Goal: Obtain resource: Obtain resource

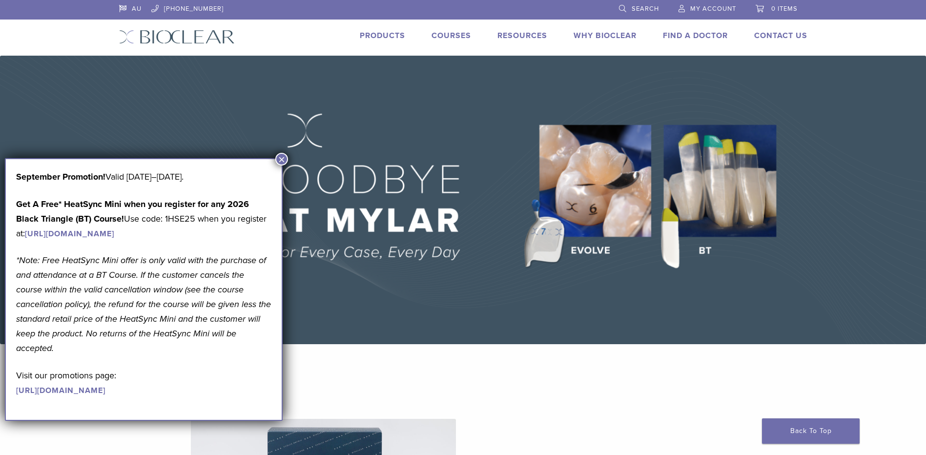
scroll to position [98, 0]
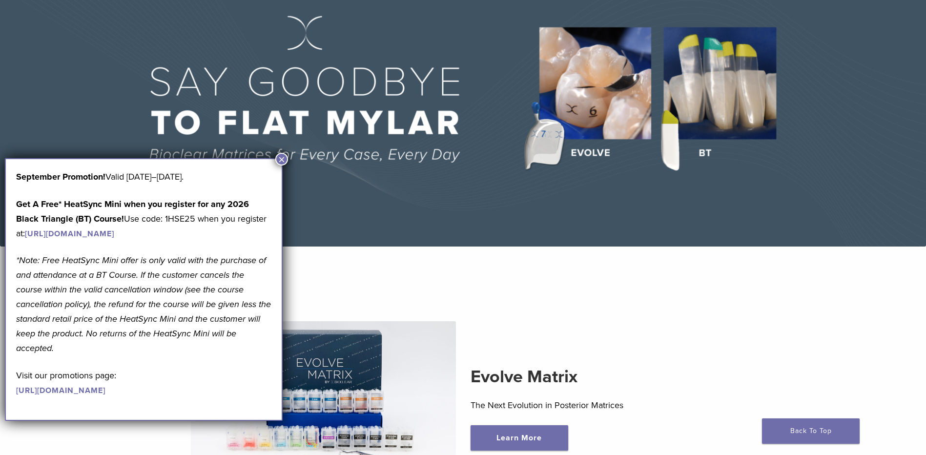
click at [281, 157] on button "×" at bounding box center [281, 159] width 13 height 13
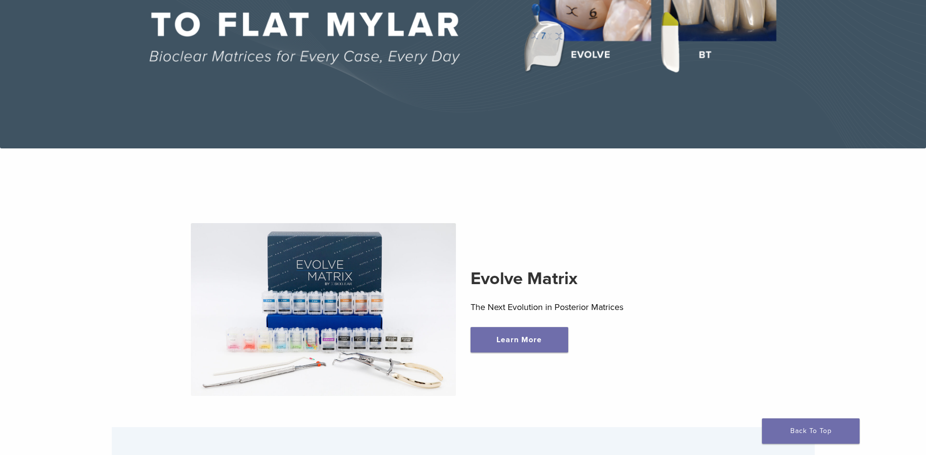
scroll to position [0, 0]
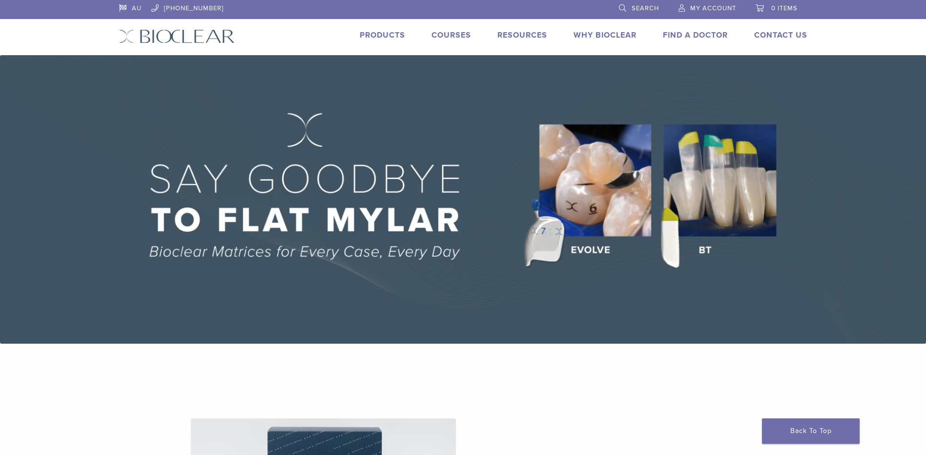
click at [390, 33] on link "Products" at bounding box center [382, 35] width 45 height 10
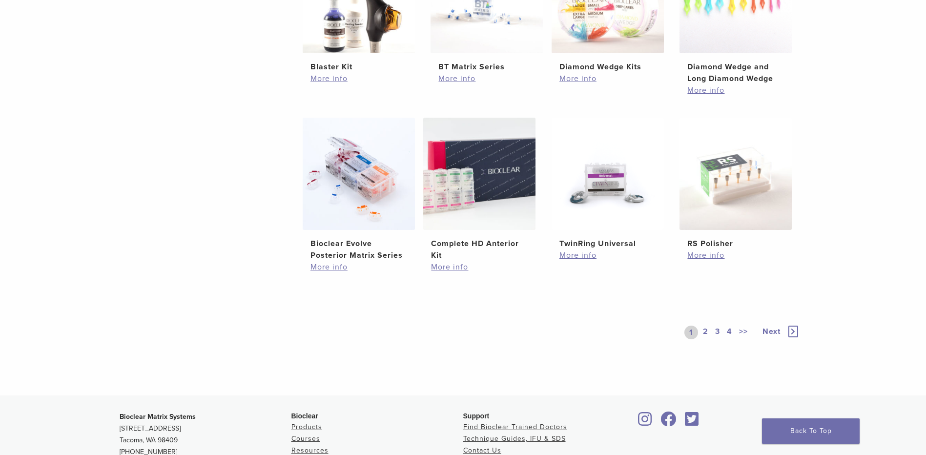
scroll to position [537, 0]
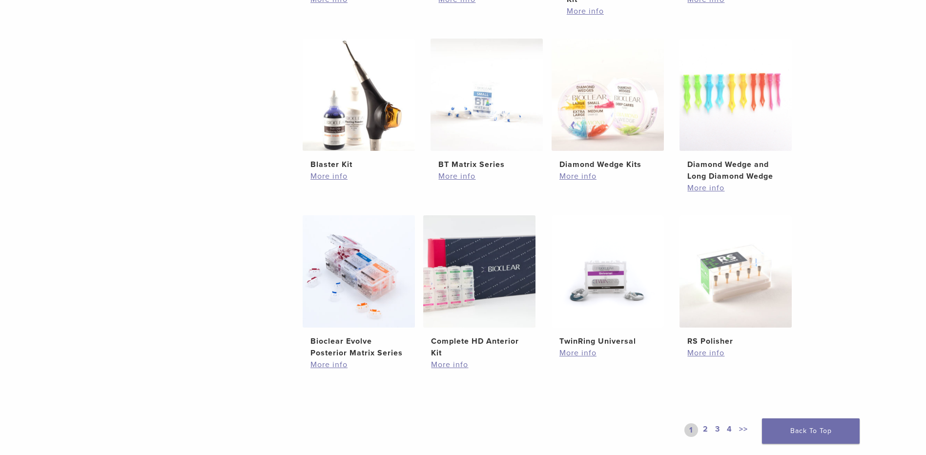
click at [705, 431] on link "2" at bounding box center [705, 430] width 9 height 14
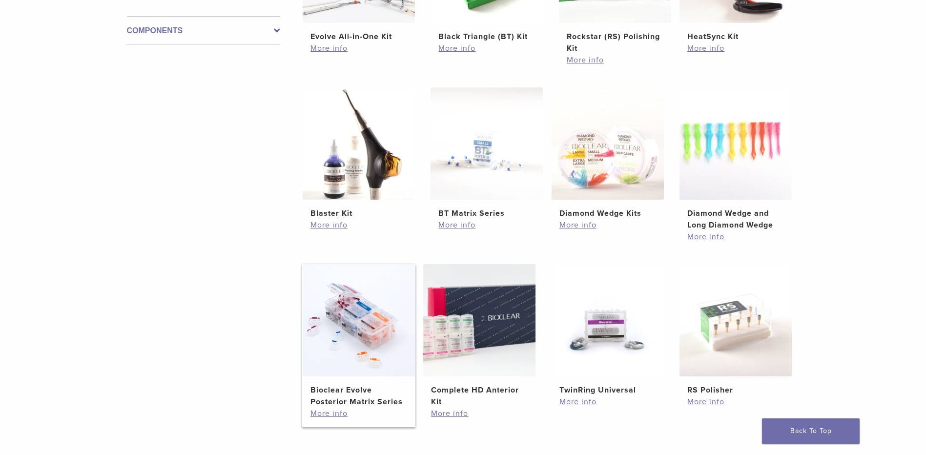
scroll to position [244, 0]
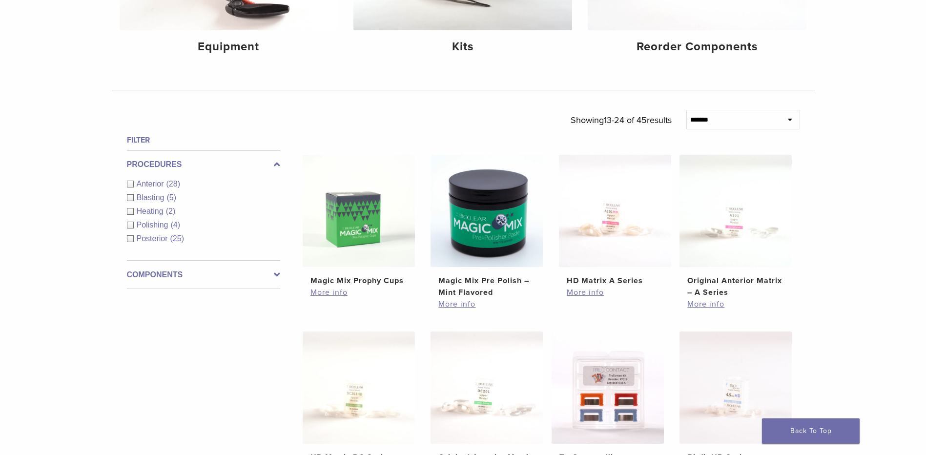
click at [128, 184] on div "Anterior (28)" at bounding box center [203, 184] width 153 height 12
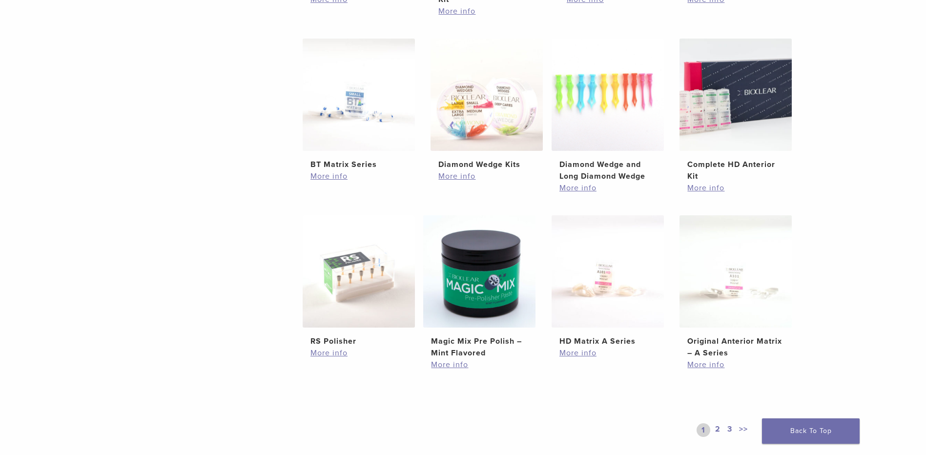
scroll to position [635, 0]
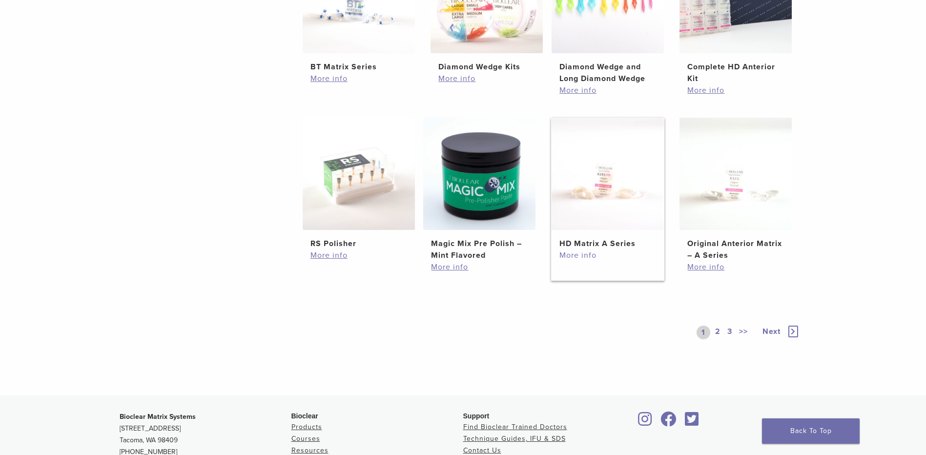
click at [567, 256] on link "More info" at bounding box center [608, 256] width 97 height 12
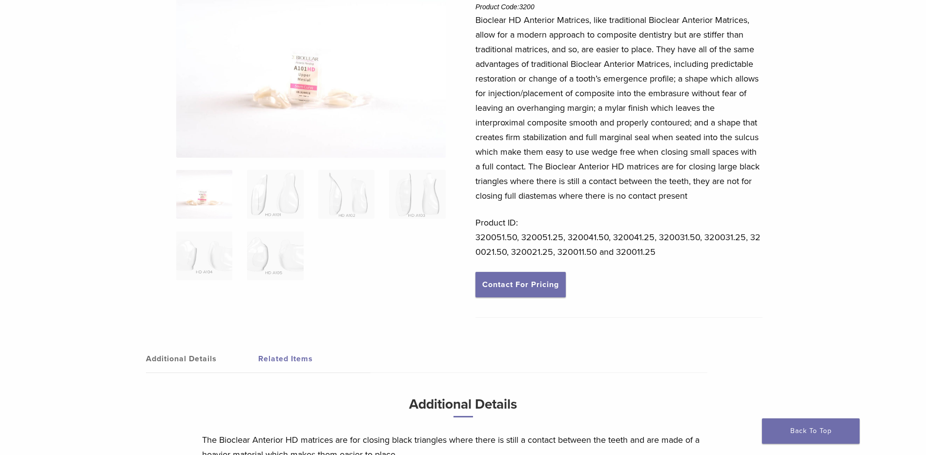
scroll to position [63, 0]
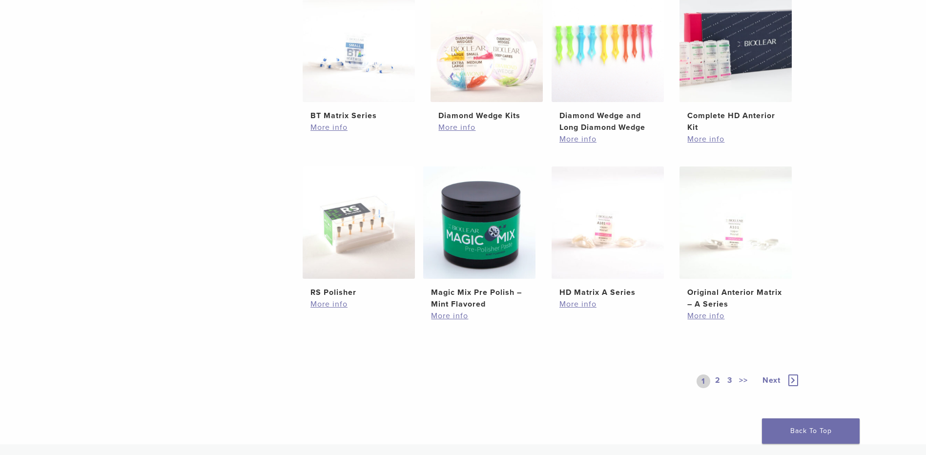
scroll to position [537, 0]
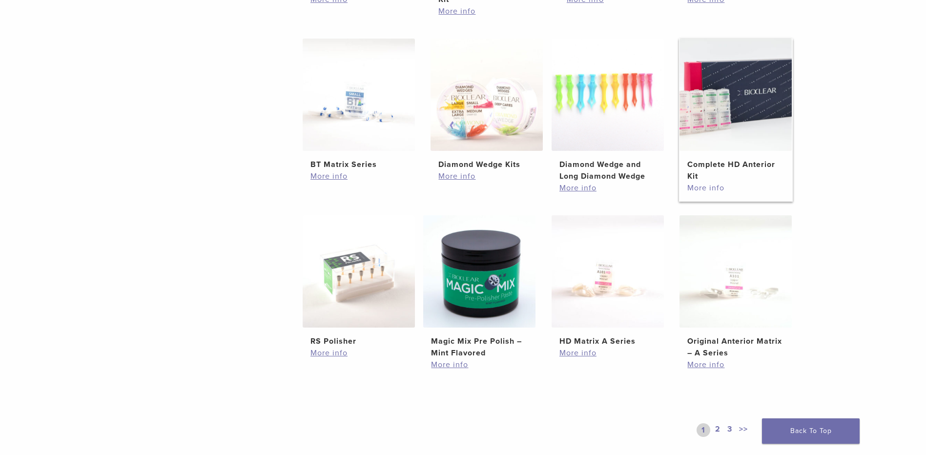
click at [718, 191] on link "More info" at bounding box center [736, 188] width 97 height 12
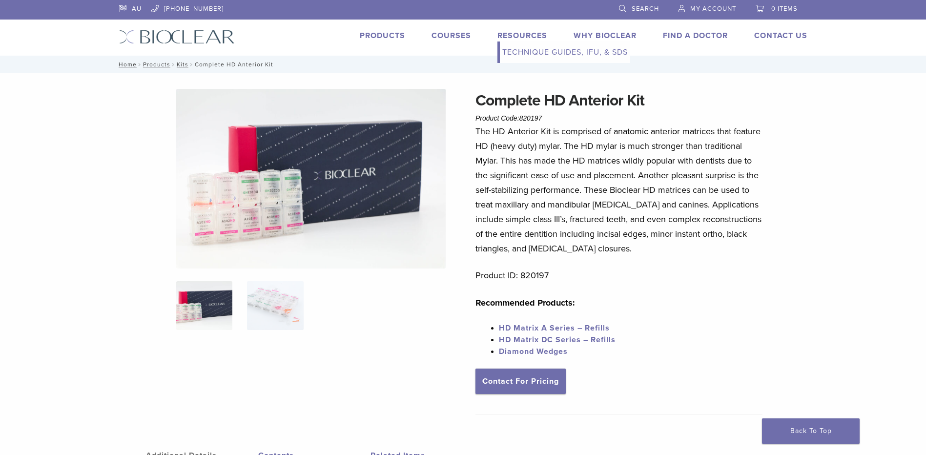
click at [520, 55] on link "Technique Guides, IFU, & SDS" at bounding box center [565, 52] width 130 height 21
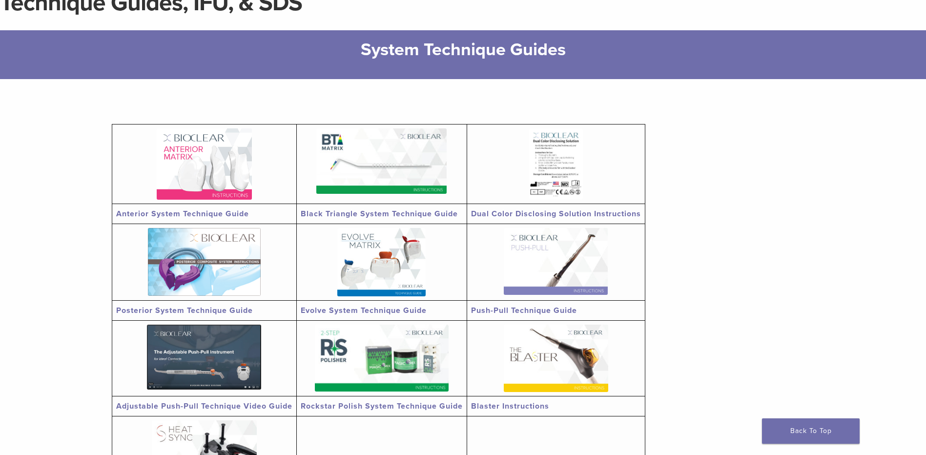
scroll to position [147, 0]
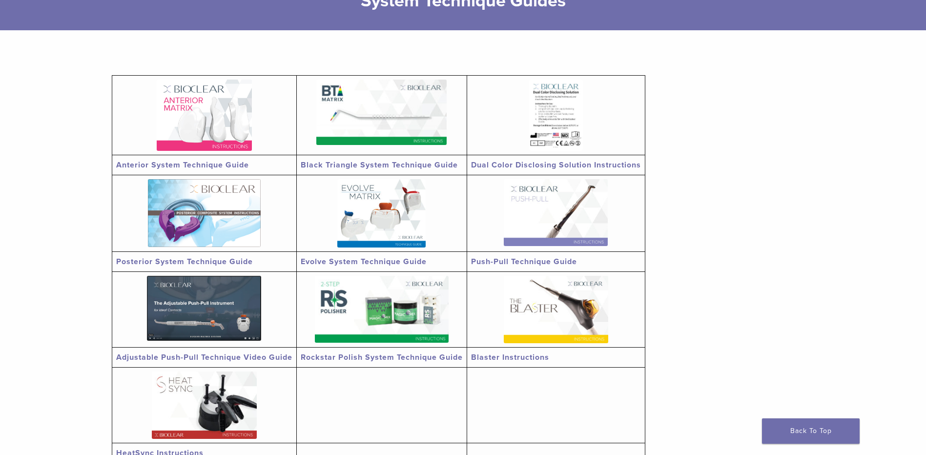
click at [200, 139] on img at bounding box center [204, 115] width 95 height 71
